Goal: Task Accomplishment & Management: Use online tool/utility

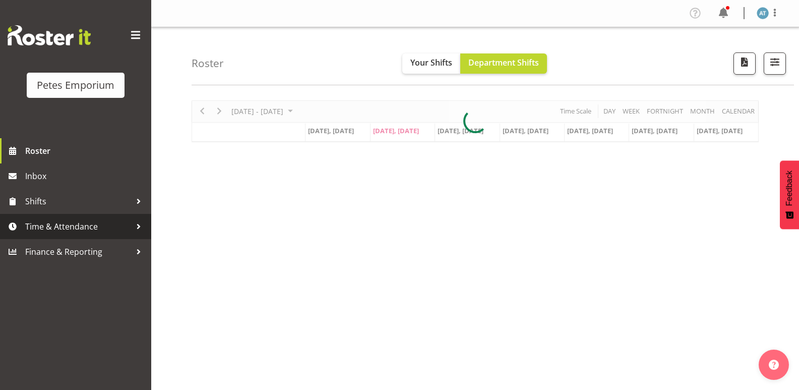
click at [84, 219] on span "Time & Attendance" at bounding box center [78, 226] width 106 height 15
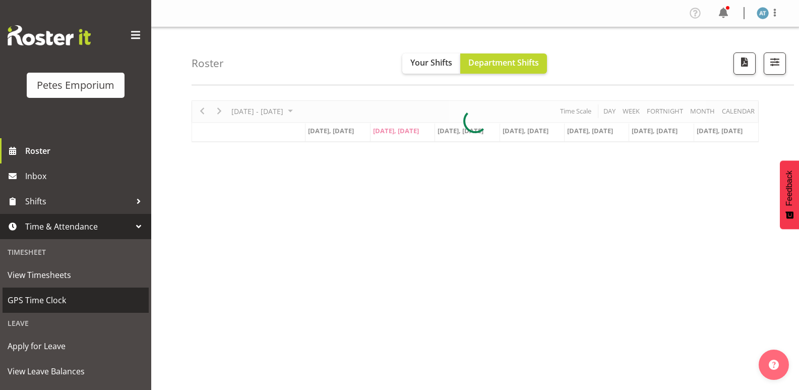
click at [69, 301] on span "GPS Time Clock" at bounding box center [76, 299] width 136 height 15
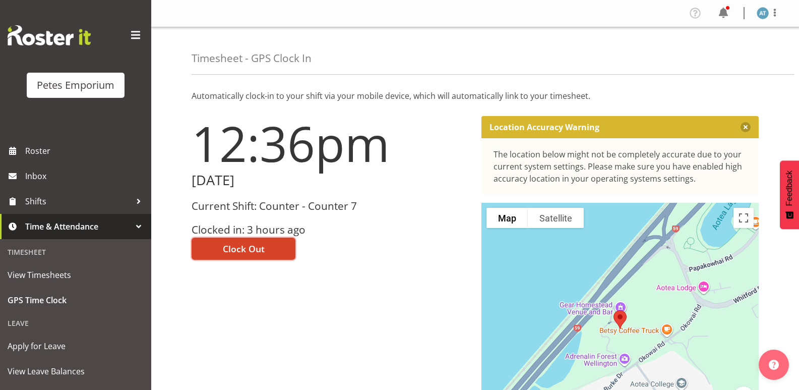
click at [255, 253] on span "Clock Out" at bounding box center [244, 248] width 42 height 13
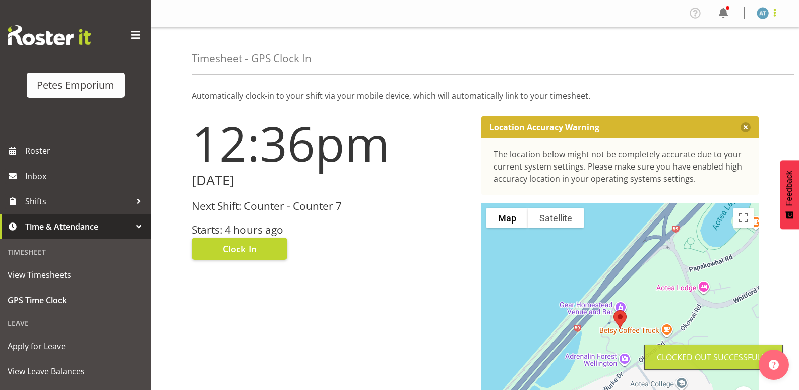
click at [774, 14] on span at bounding box center [775, 13] width 12 height 12
click at [719, 50] on link "Log Out" at bounding box center [732, 53] width 97 height 18
